Goal: Task Accomplishment & Management: Use online tool/utility

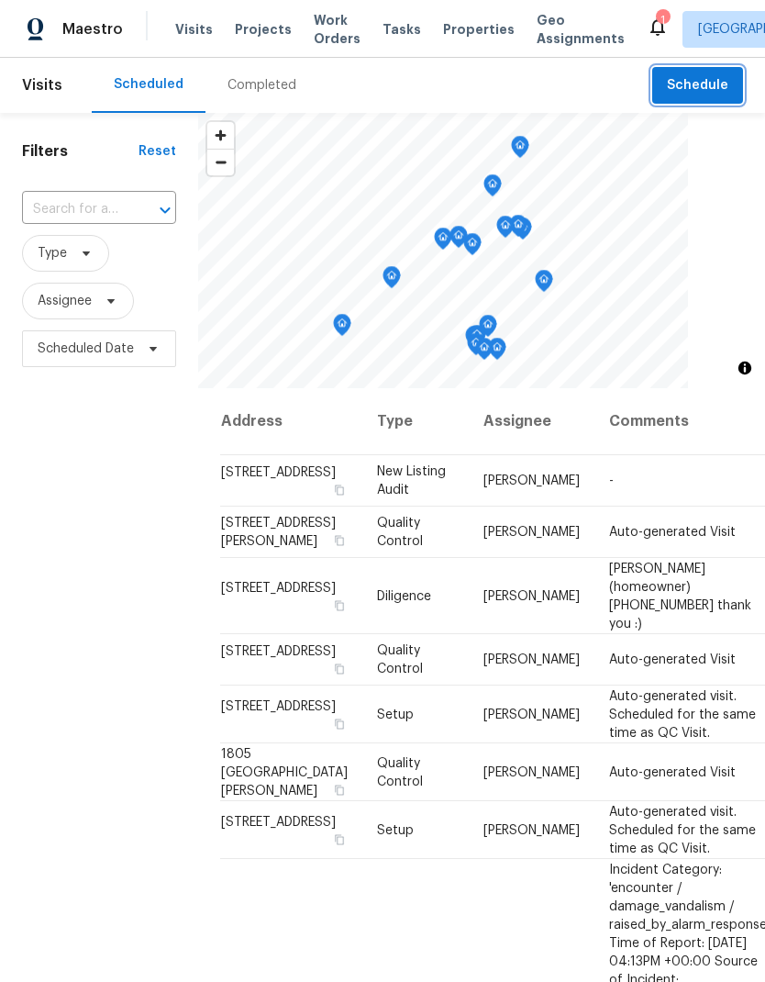
click at [714, 86] on span "Schedule" at bounding box center [697, 85] width 61 height 23
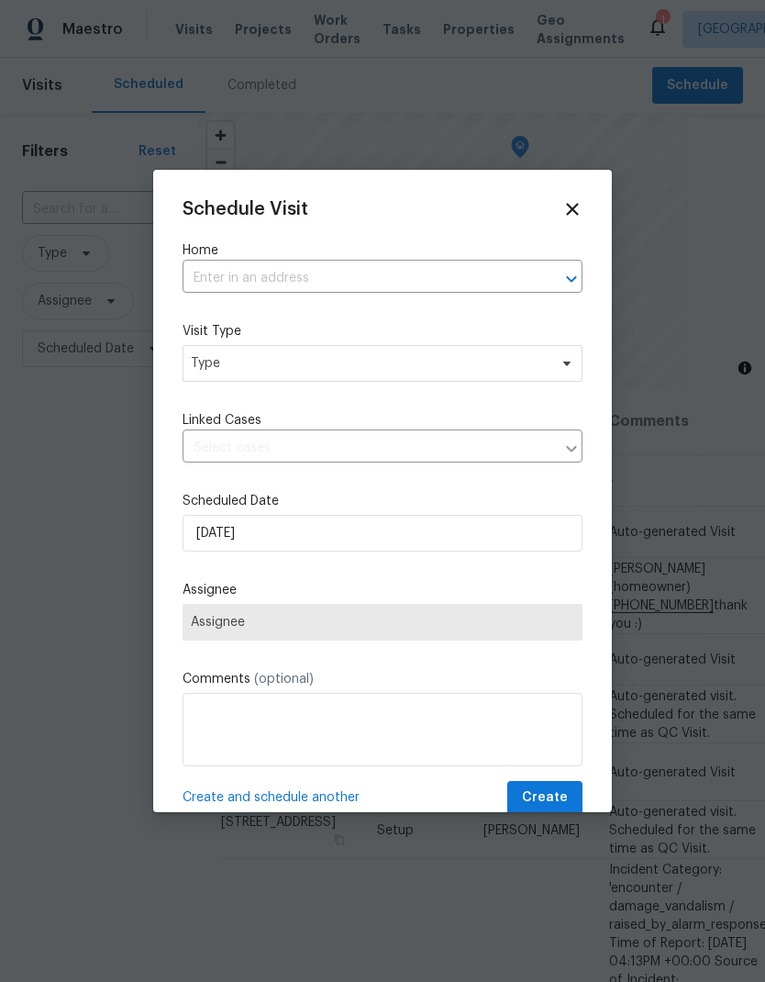
click at [357, 272] on input "text" at bounding box center [357, 278] width 349 height 28
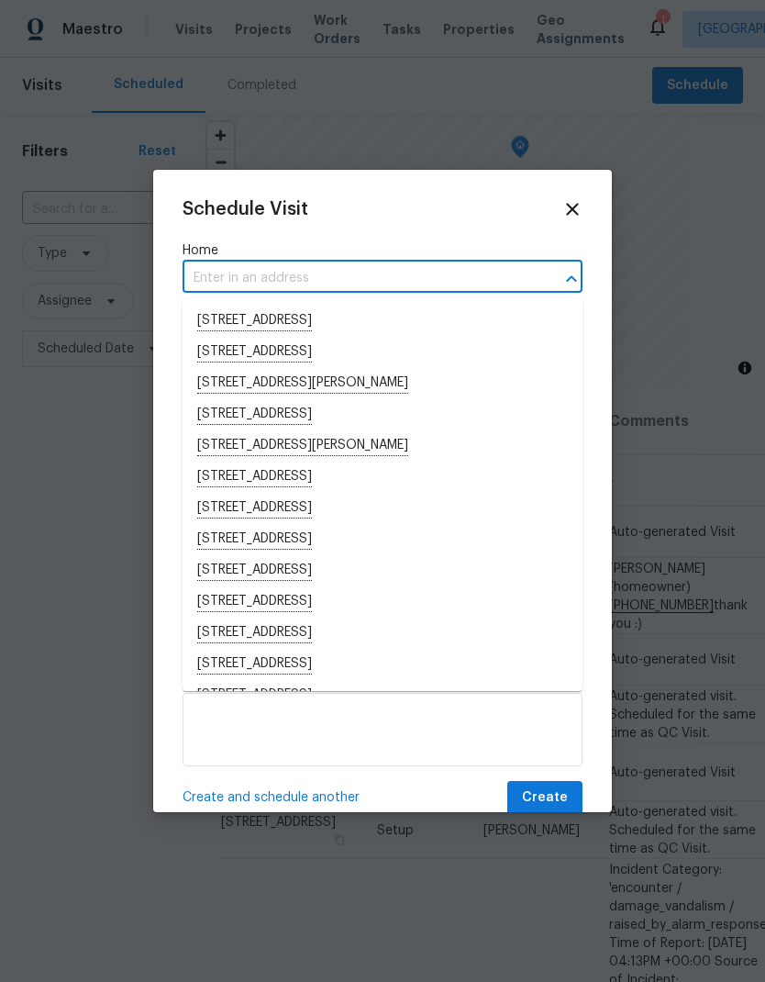
click at [292, 275] on input "text" at bounding box center [357, 278] width 349 height 28
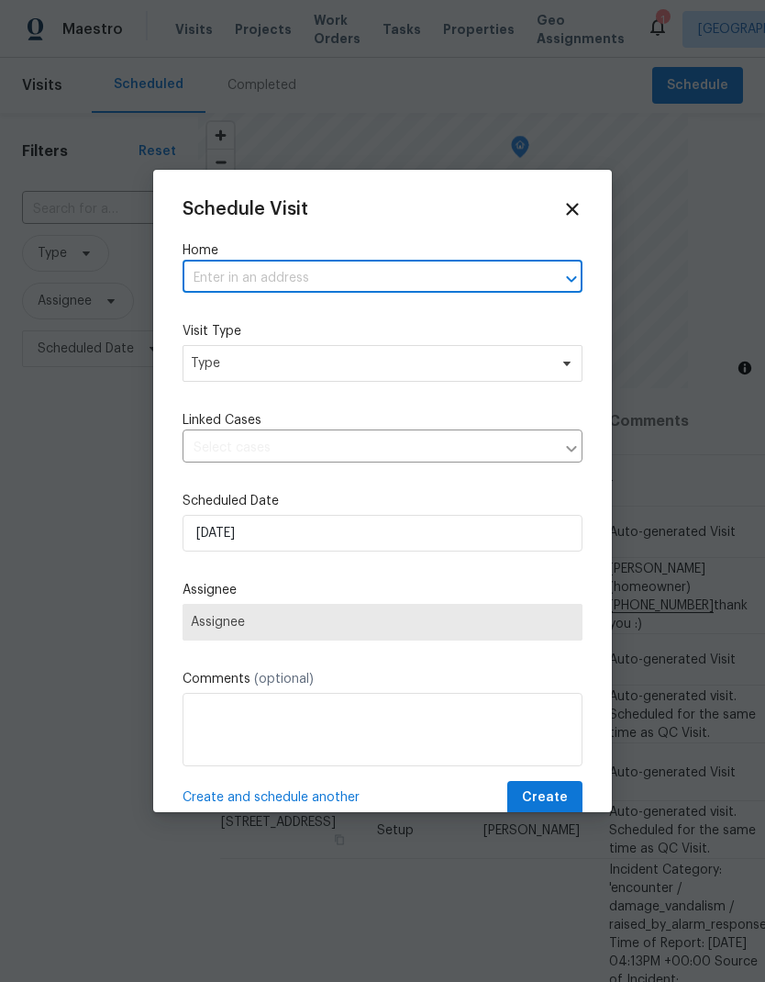
paste input "[STREET_ADDRESS]"
type input "[STREET_ADDRESS]"
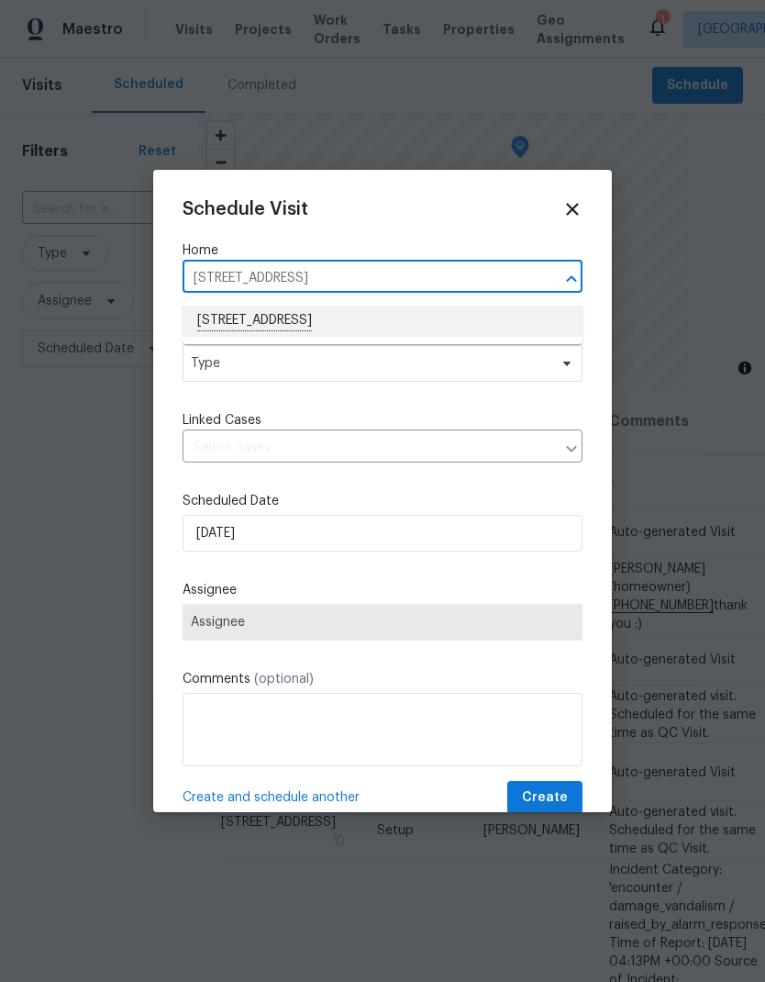
click at [393, 318] on li "[STREET_ADDRESS]" at bounding box center [383, 321] width 400 height 31
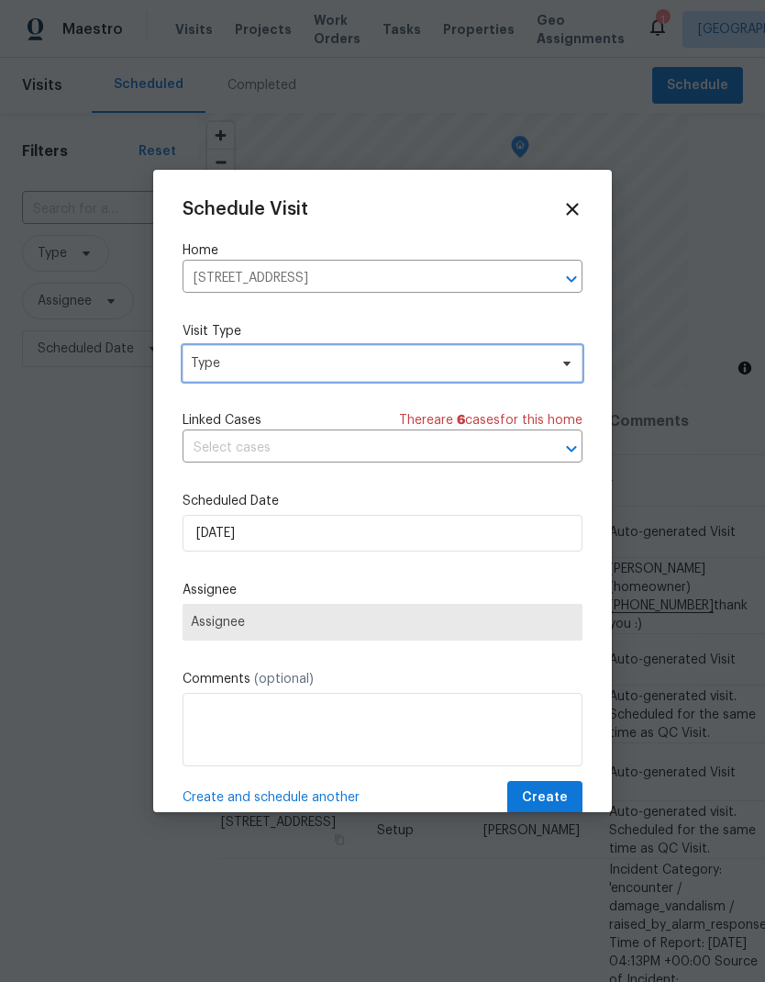
click at [412, 369] on span "Type" at bounding box center [369, 363] width 357 height 18
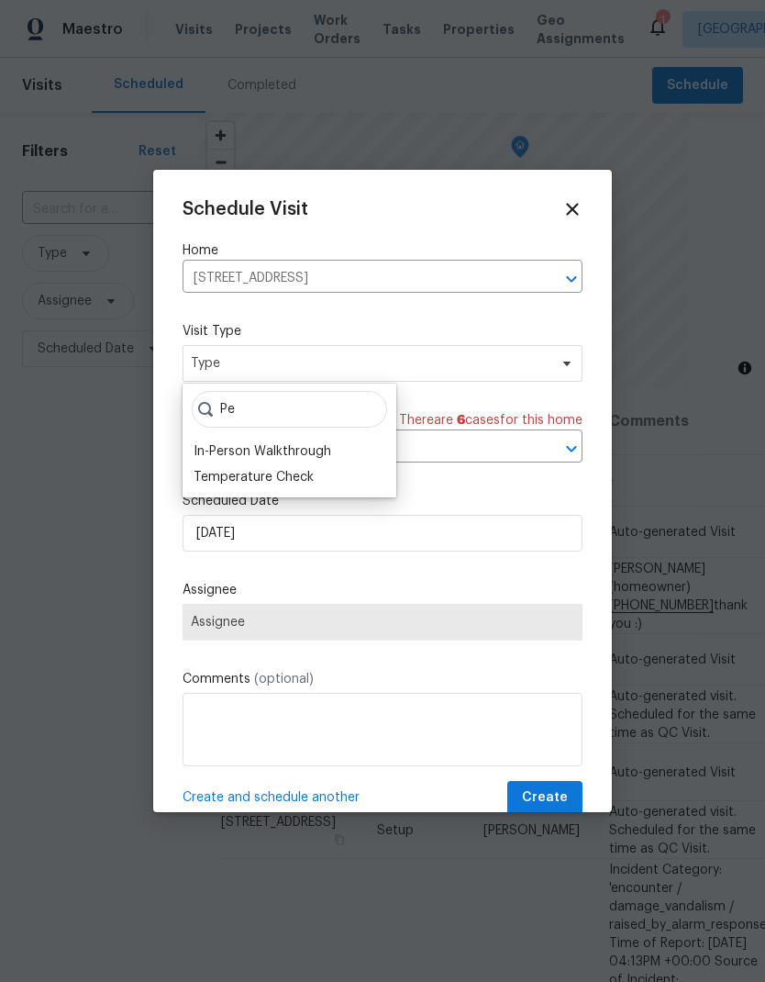
type input "P"
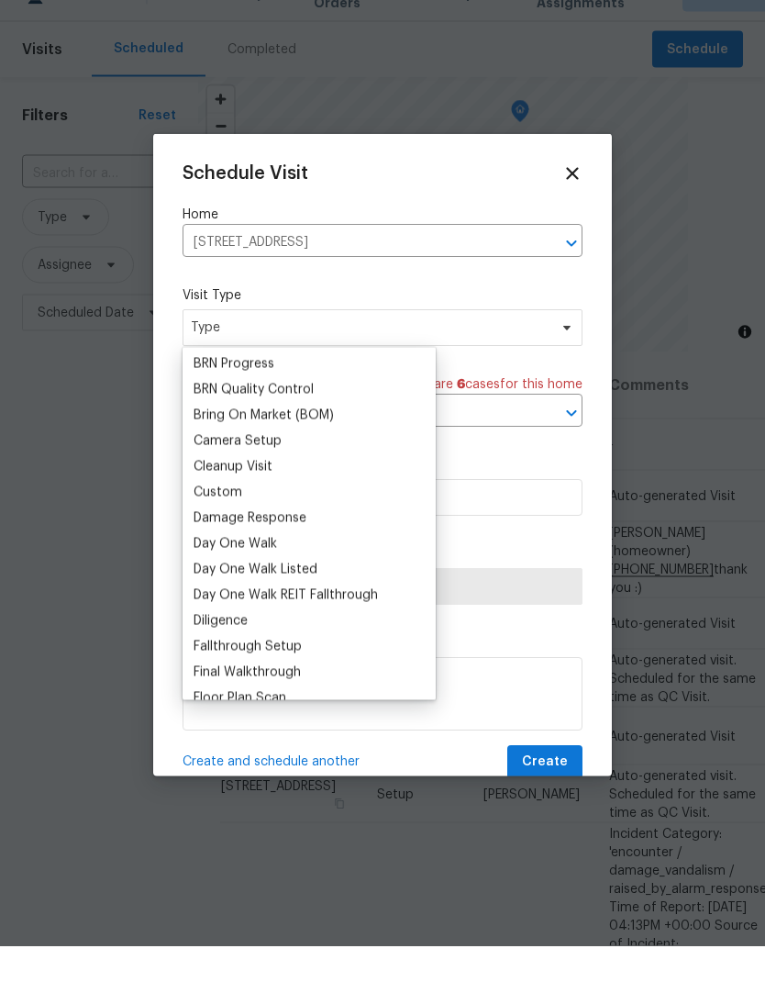
scroll to position [159, 0]
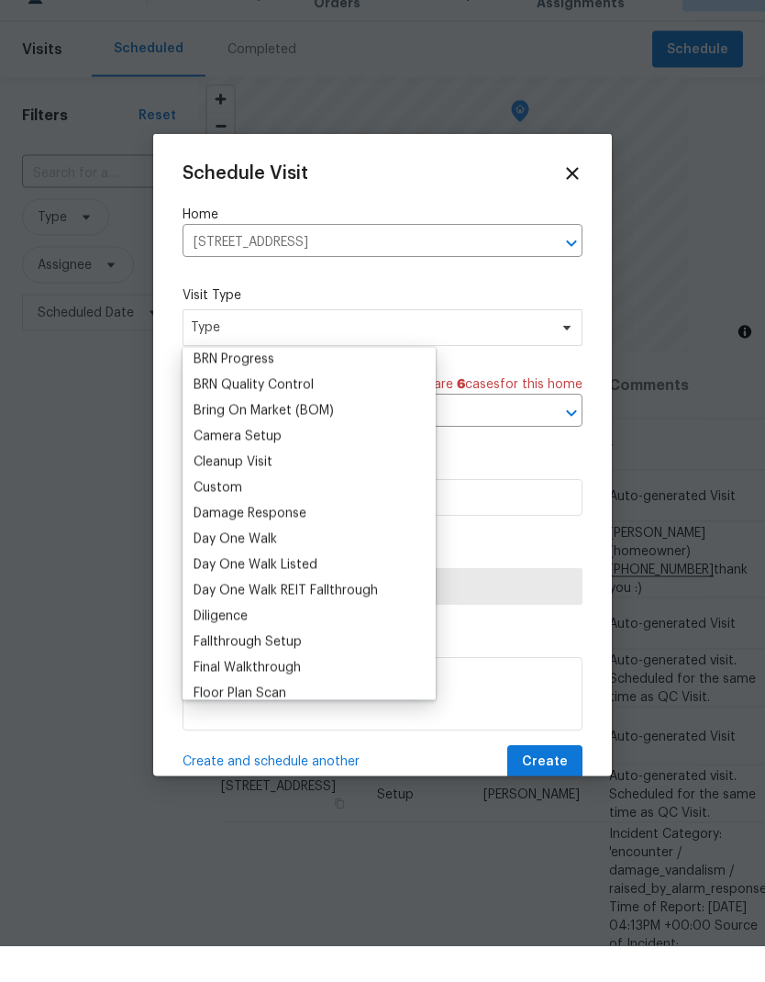
click at [239, 515] on div "Custom" at bounding box center [218, 524] width 49 height 18
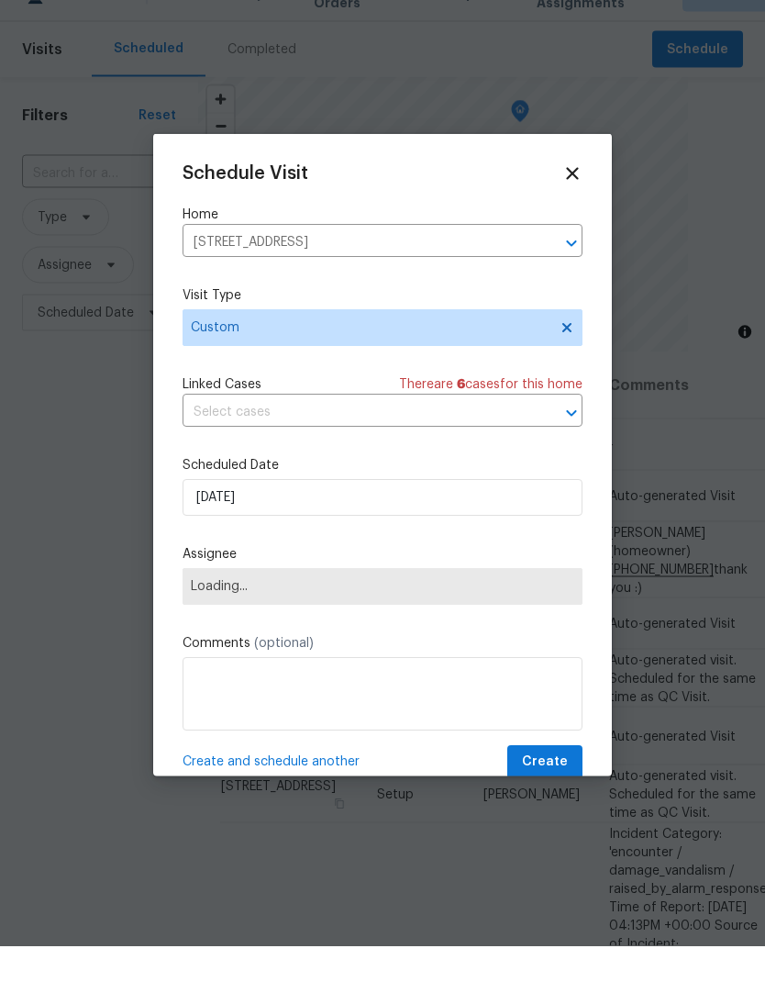
scroll to position [37, 0]
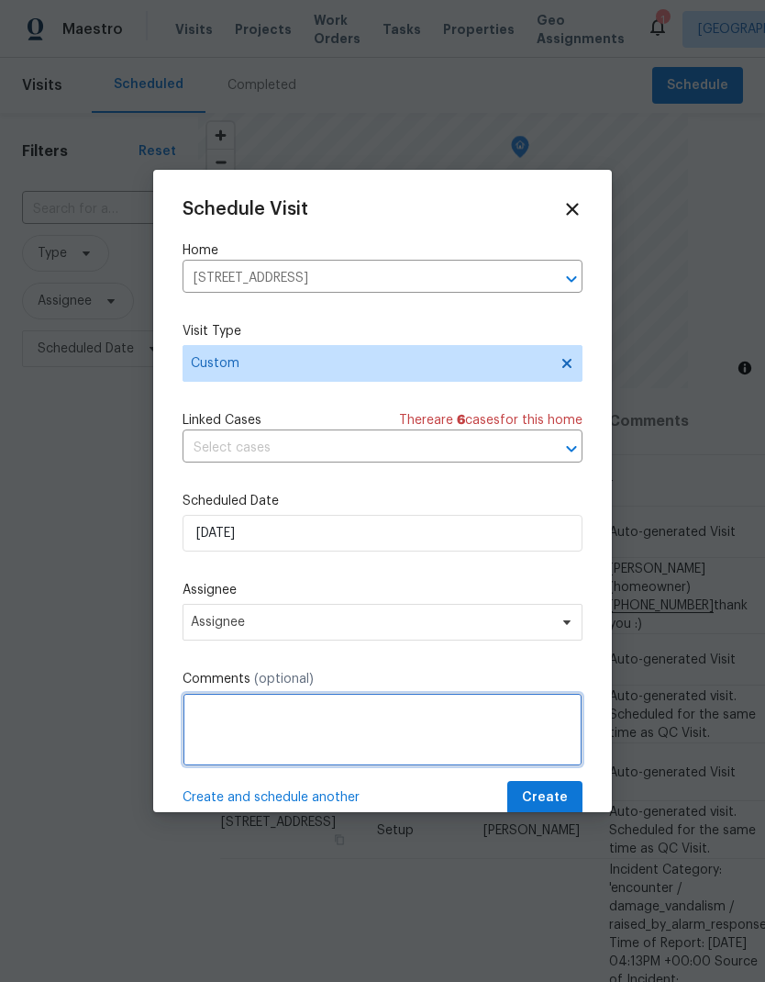
click at [334, 708] on textarea at bounding box center [383, 729] width 400 height 73
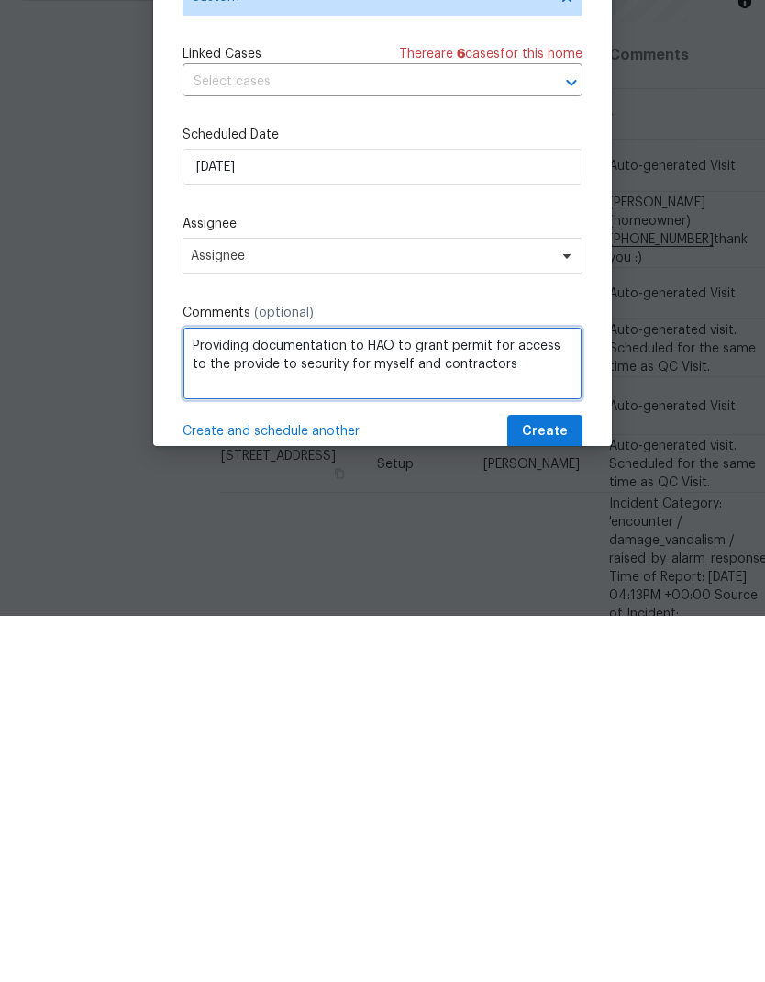
type textarea "Providing documentation to HAO to grant permit for access to the provide to sec…"
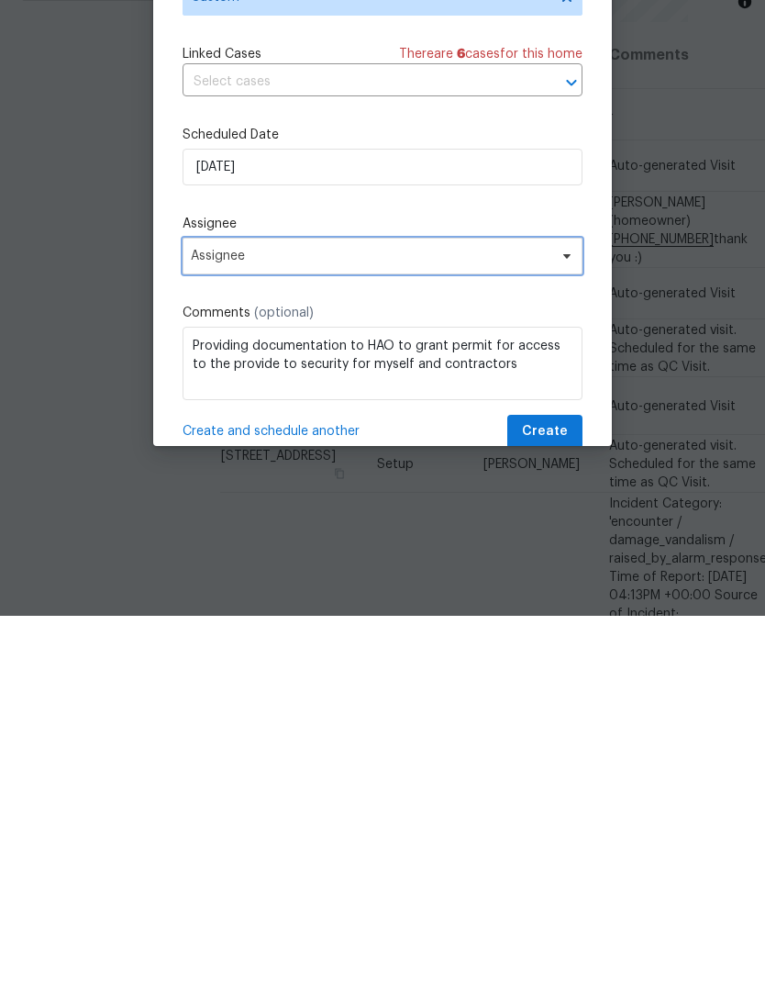
click at [534, 604] on span "Assignee" at bounding box center [383, 622] width 400 height 37
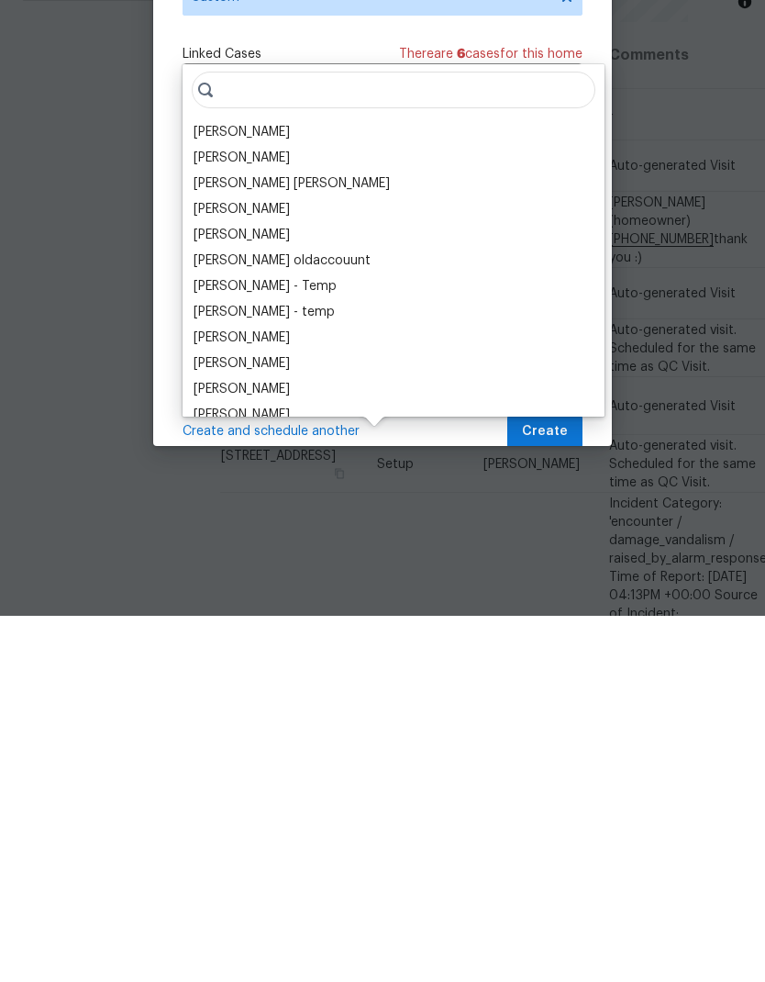
click at [254, 489] on div "[PERSON_NAME]" at bounding box center [242, 498] width 96 height 18
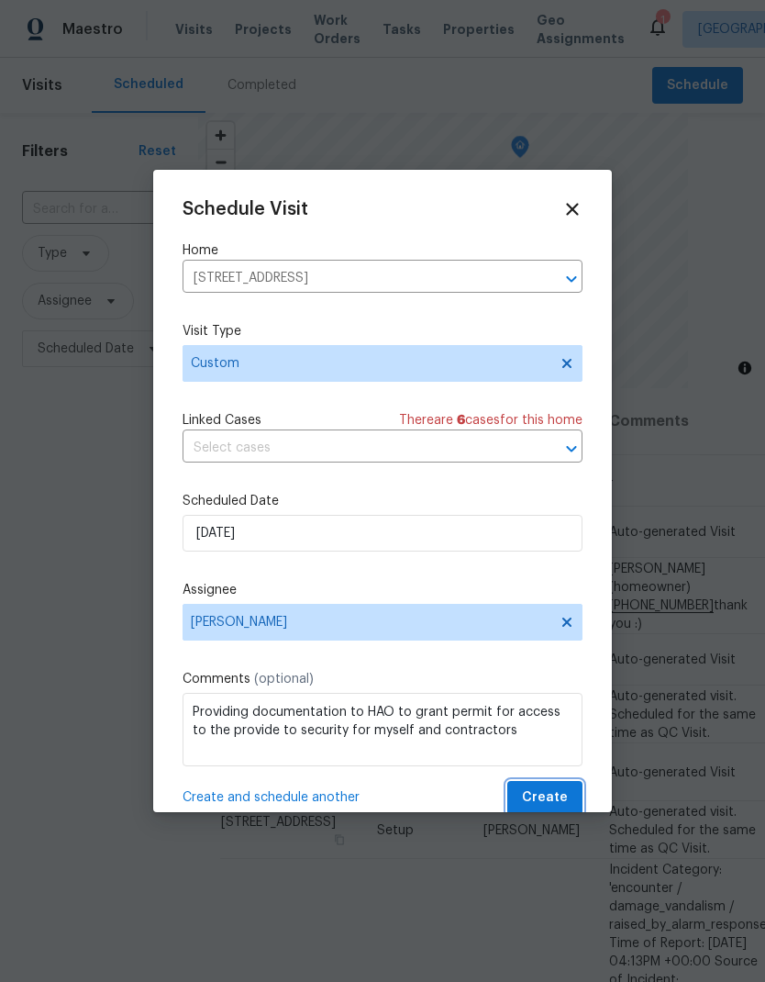
click at [556, 797] on span "Create" at bounding box center [545, 797] width 46 height 23
